Goal: Transaction & Acquisition: Download file/media

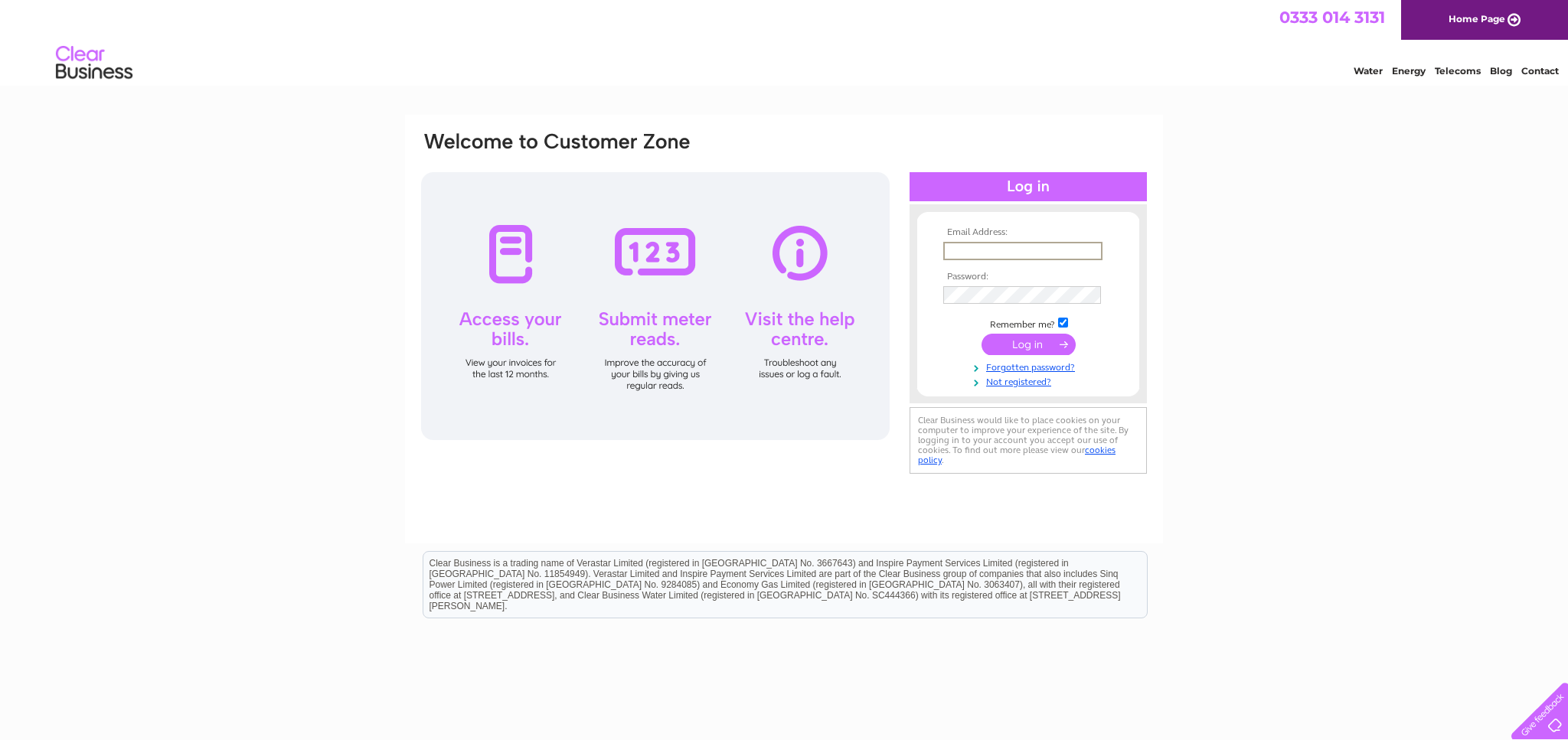
type input "ourplaicetimsbury05@gmail.com"
click at [1010, 343] on input "submit" at bounding box center [1029, 345] width 94 height 22
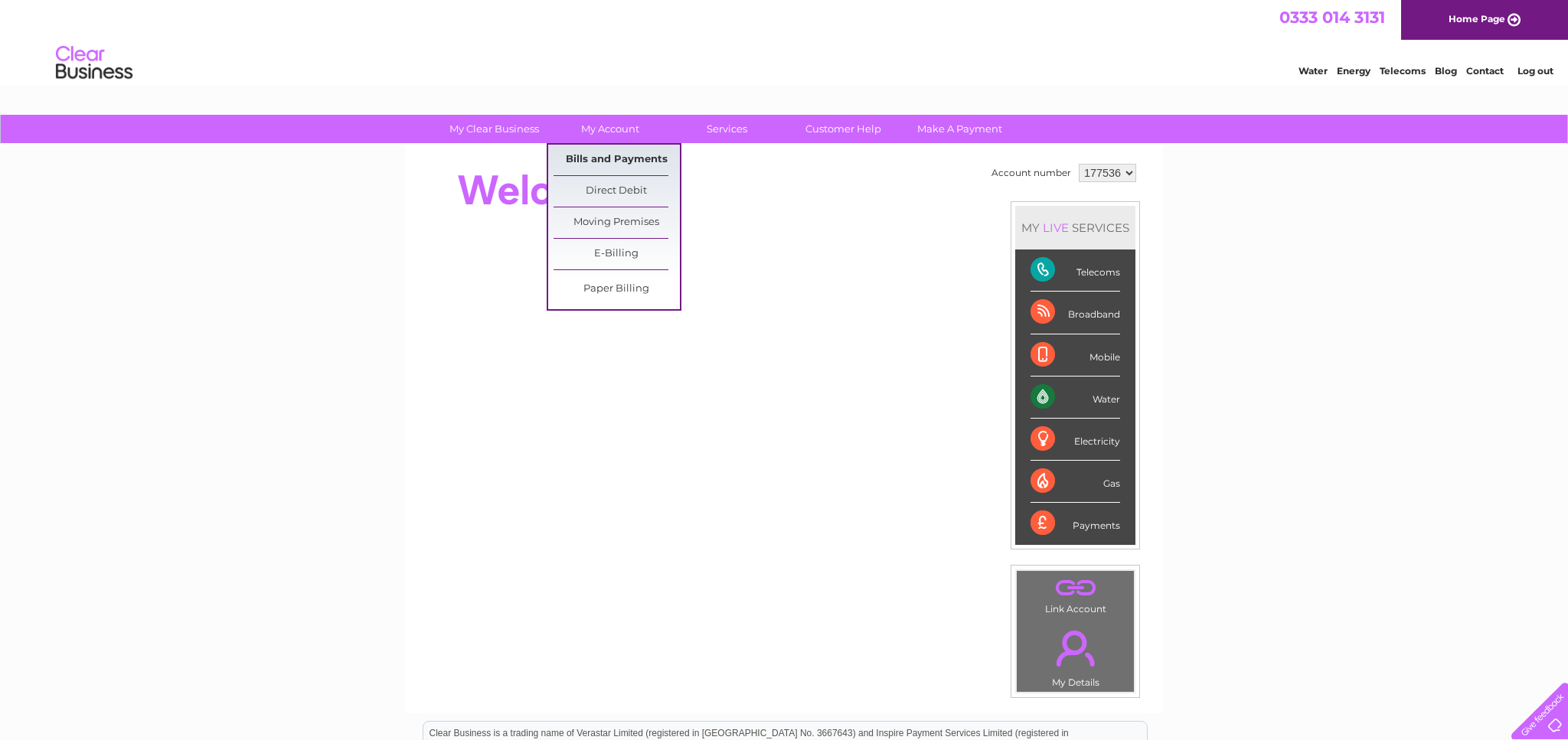
click at [603, 162] on link "Bills and Payments" at bounding box center [617, 160] width 127 height 31
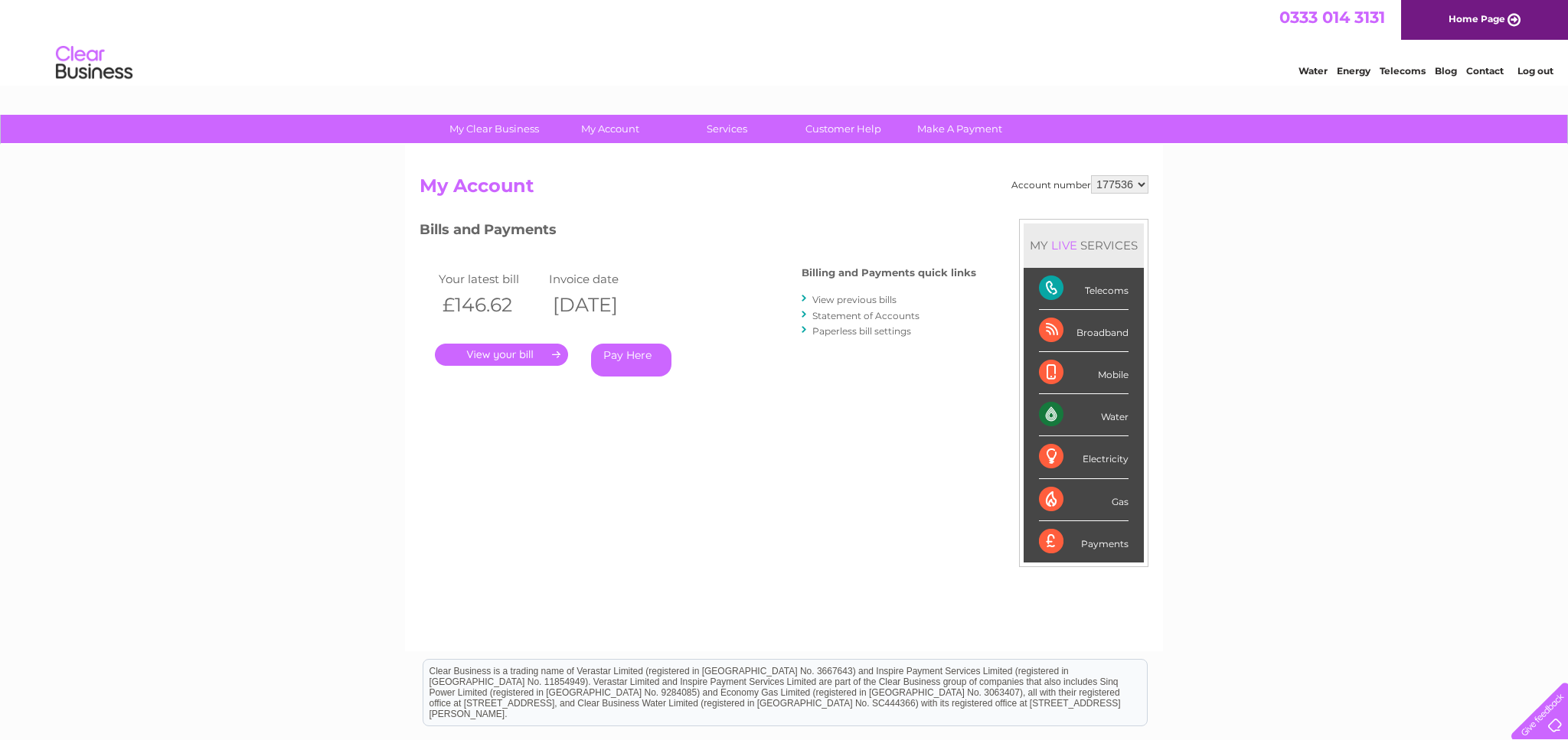
click at [867, 301] on link "View previous bills" at bounding box center [854, 299] width 84 height 12
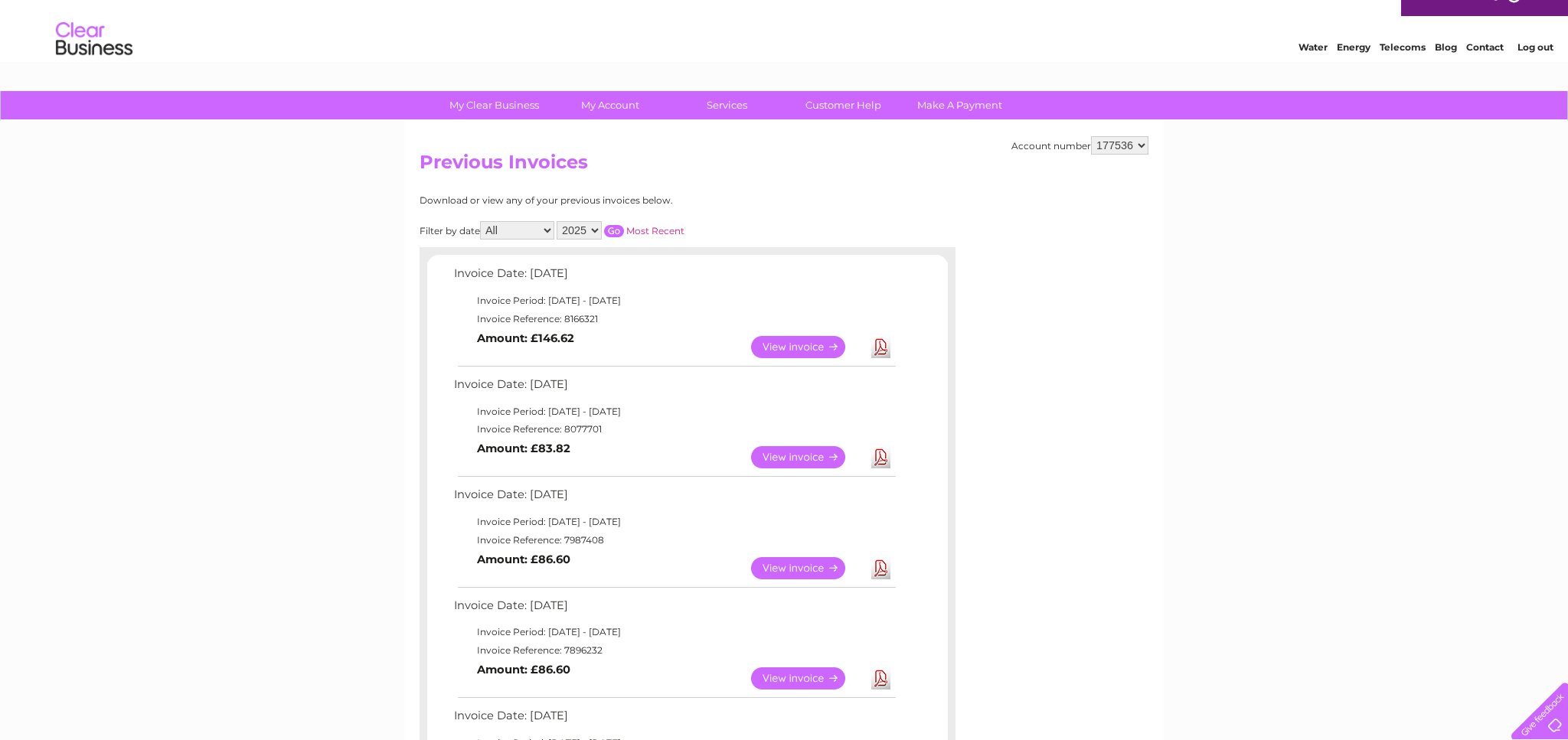
scroll to position [42, 0]
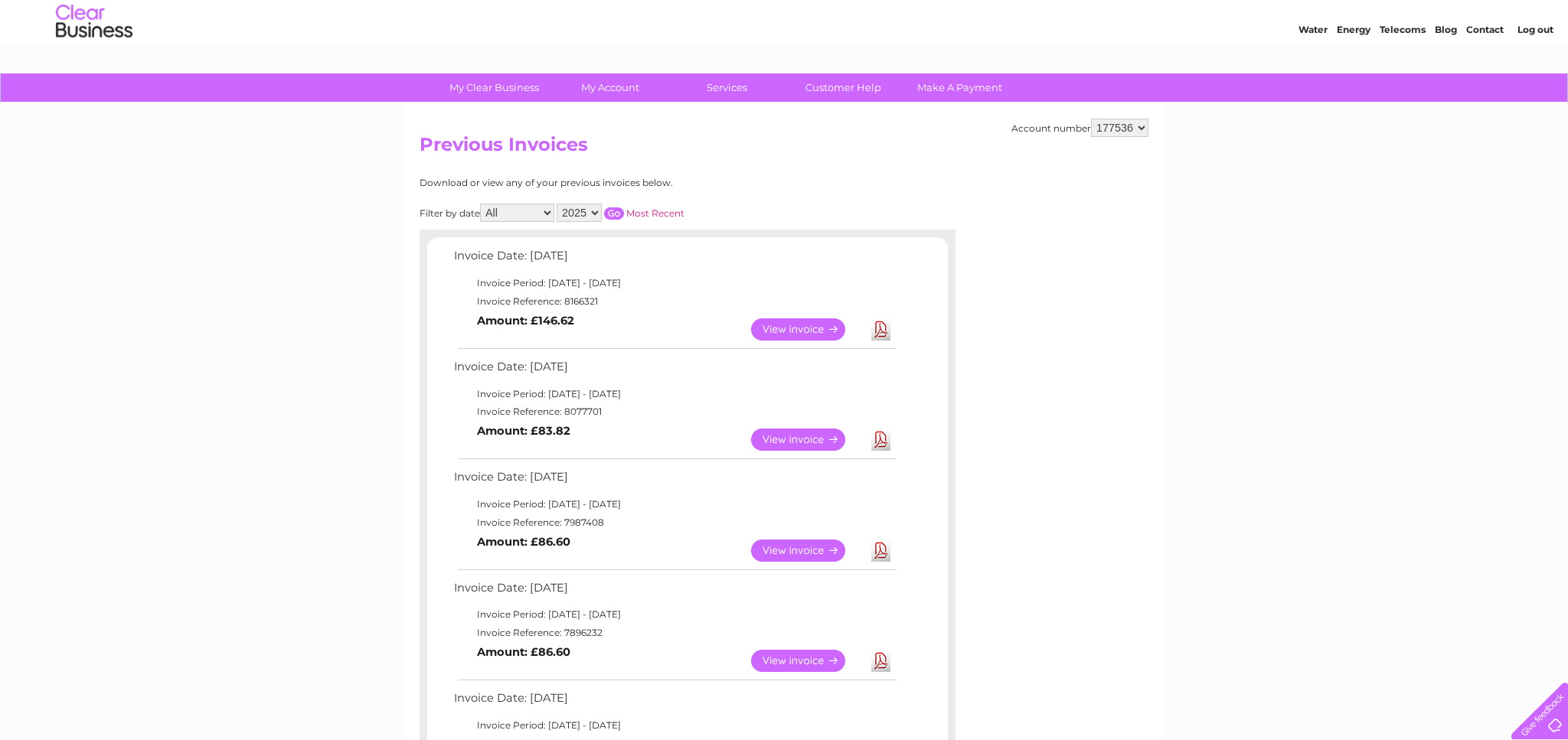
click at [803, 542] on link "View" at bounding box center [807, 551] width 112 height 23
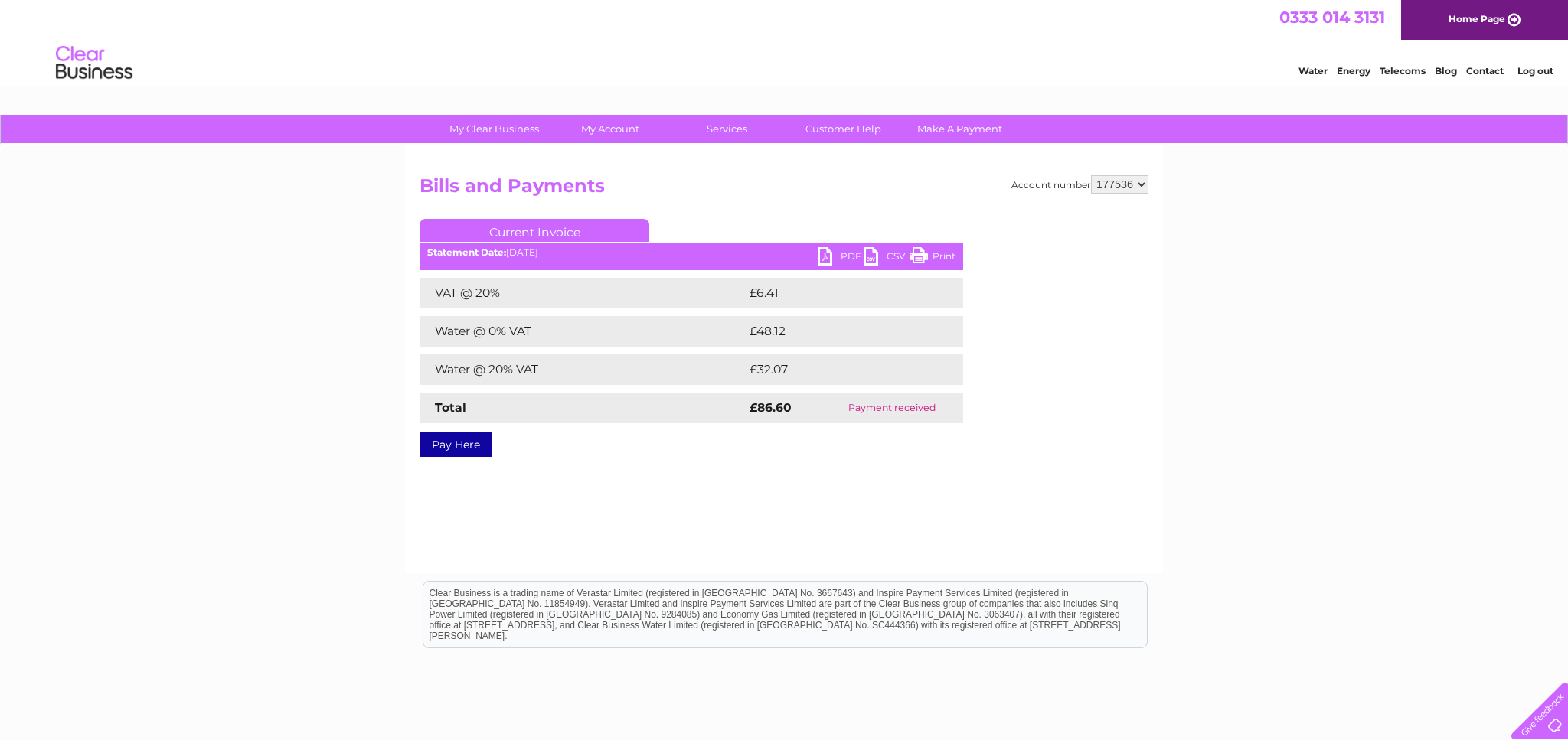
drag, startPoint x: 842, startPoint y: 255, endPoint x: 849, endPoint y: 261, distance: 9.2
click at [842, 255] on link "PDF" at bounding box center [841, 258] width 46 height 23
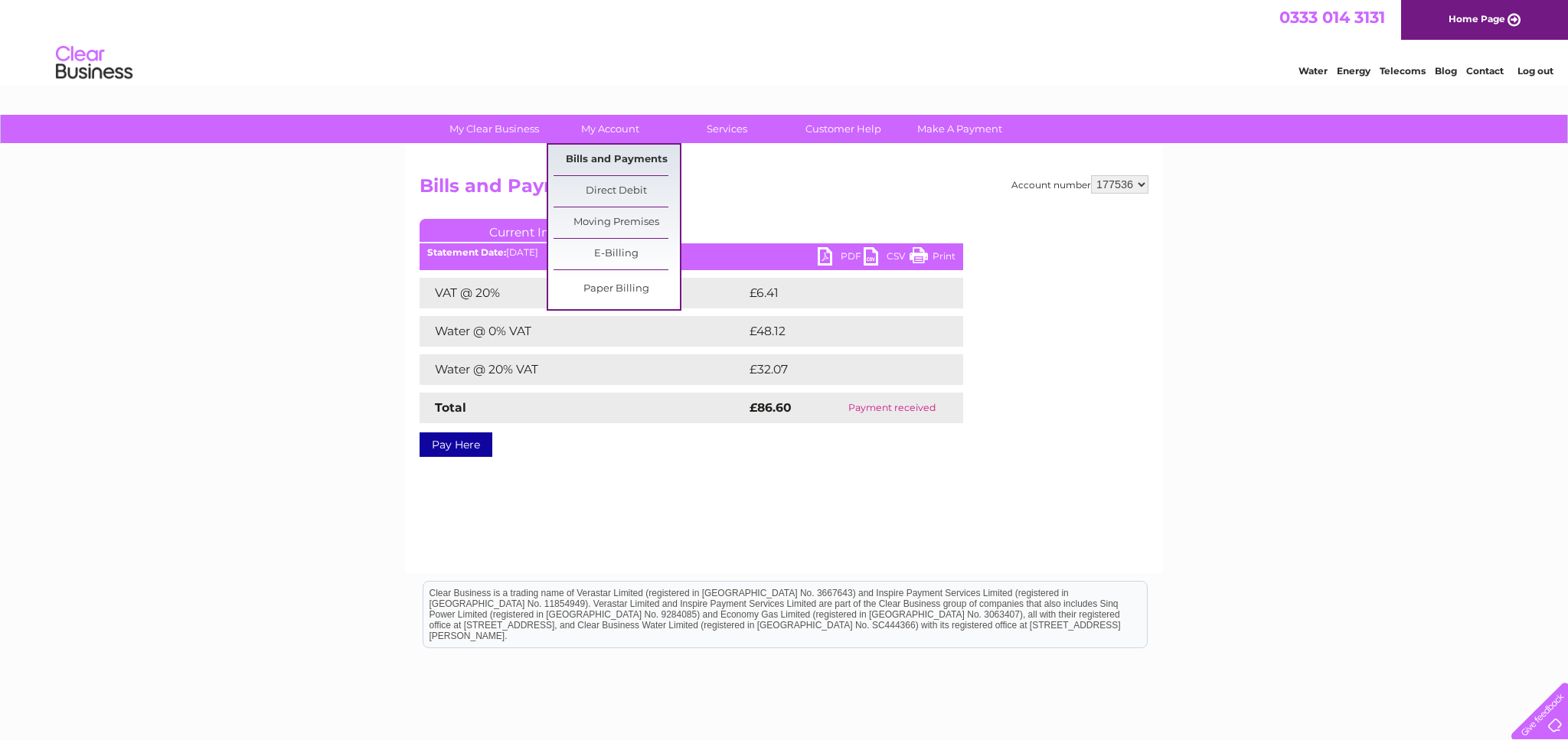
click at [604, 157] on link "Bills and Payments" at bounding box center [617, 160] width 127 height 31
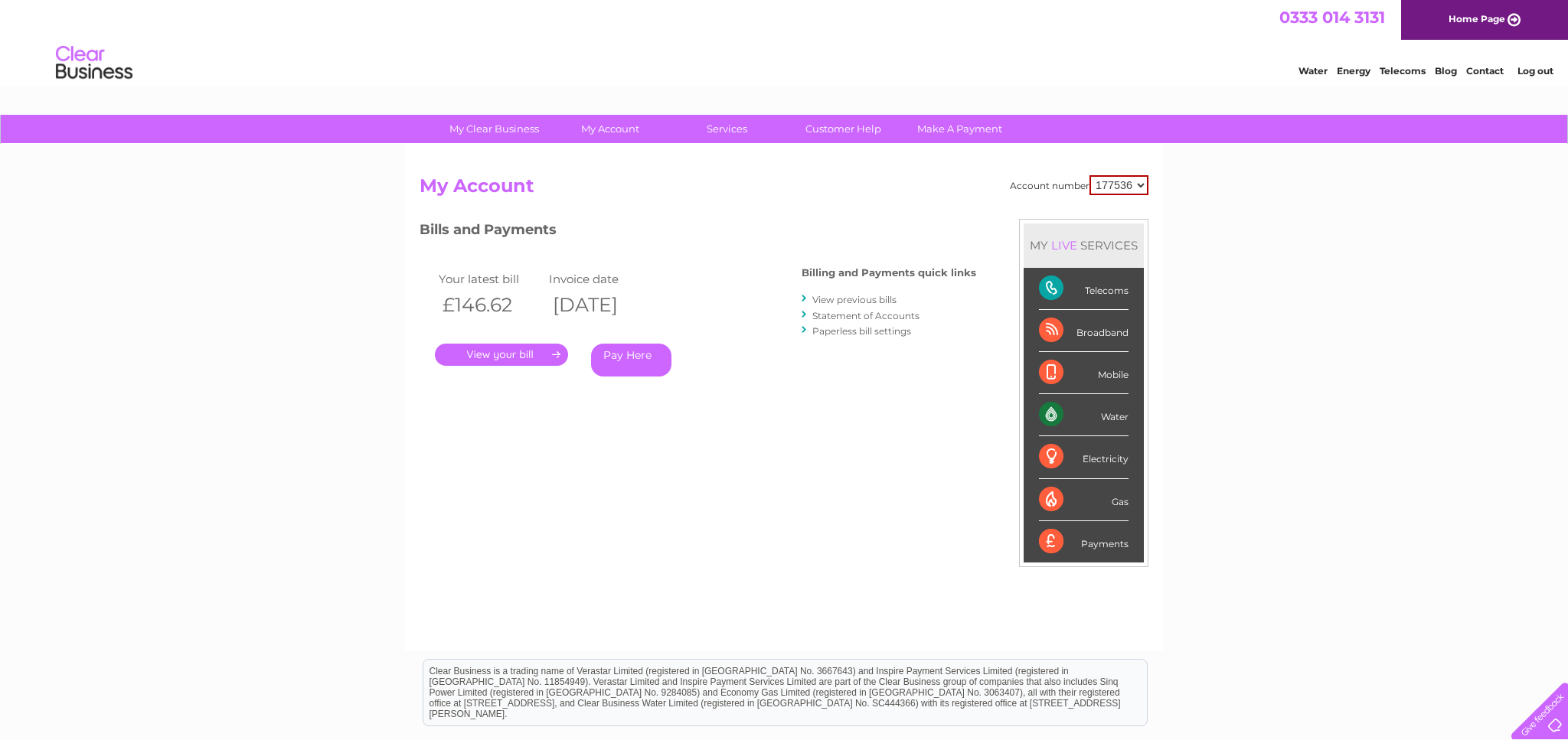
drag, startPoint x: 870, startPoint y: 300, endPoint x: 854, endPoint y: 328, distance: 32.2
click at [871, 300] on link "View previous bills" at bounding box center [854, 299] width 84 height 12
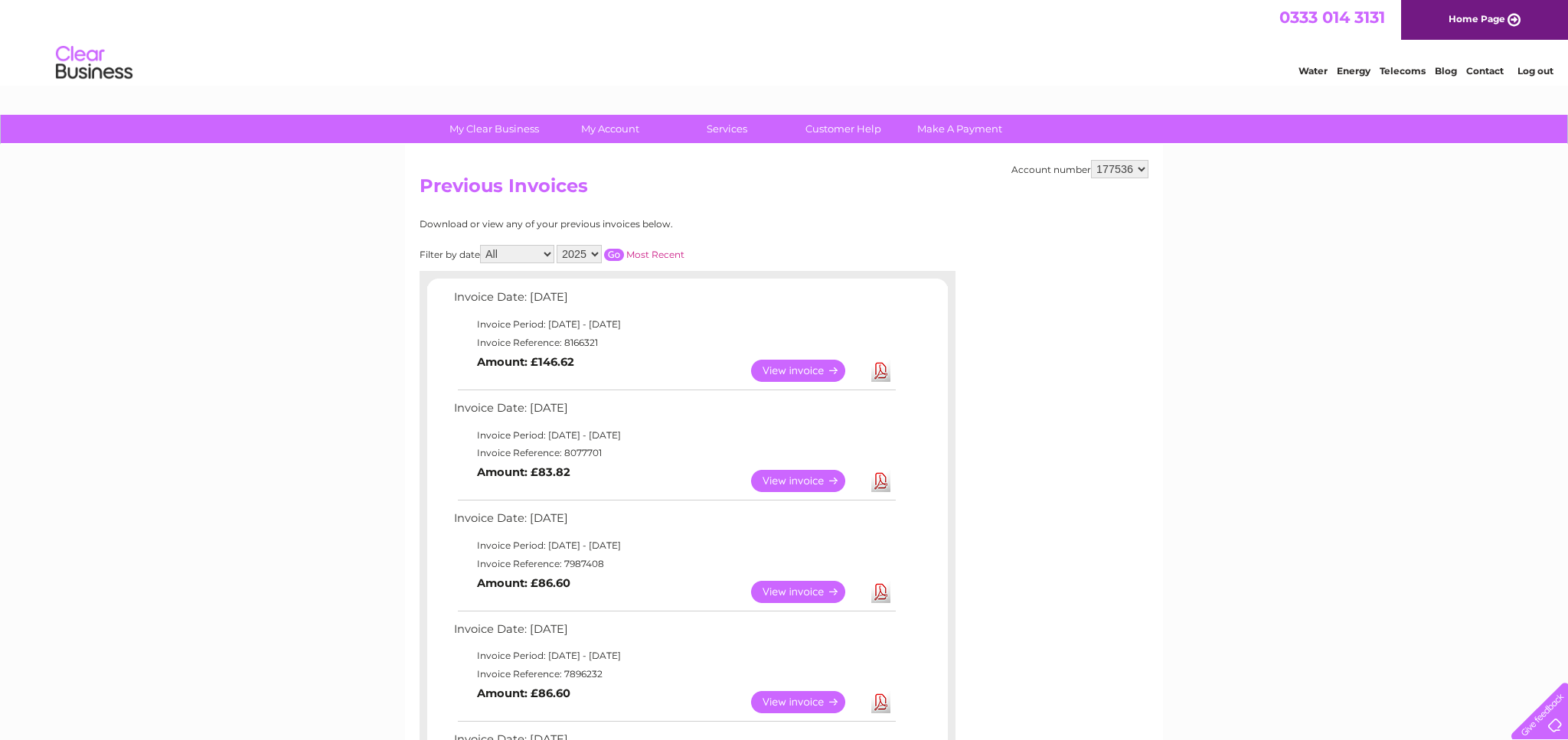
scroll to position [4, 0]
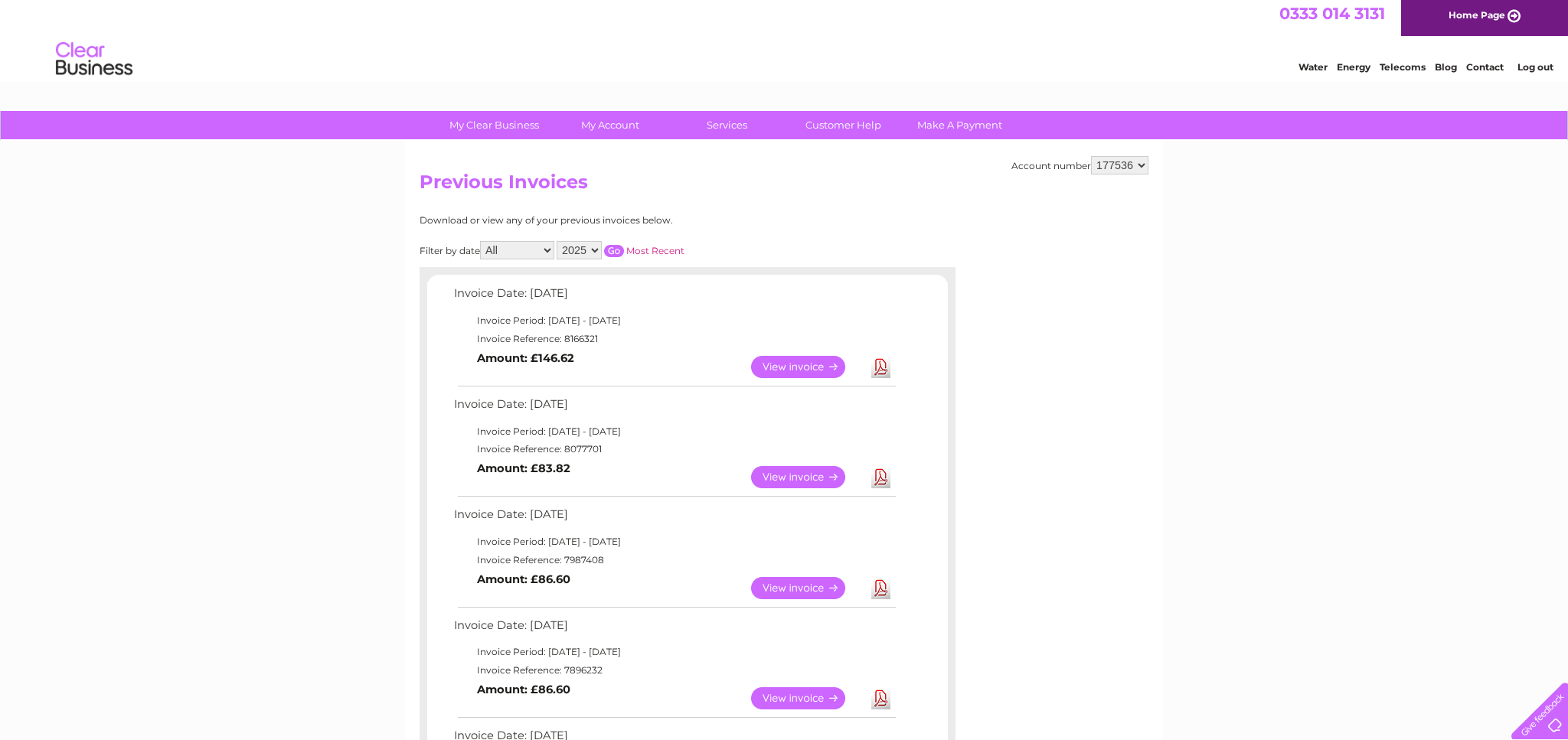
click at [794, 356] on link "View" at bounding box center [807, 366] width 112 height 23
click at [879, 580] on link "Download" at bounding box center [880, 588] width 19 height 23
